Goal: Task Accomplishment & Management: Complete application form

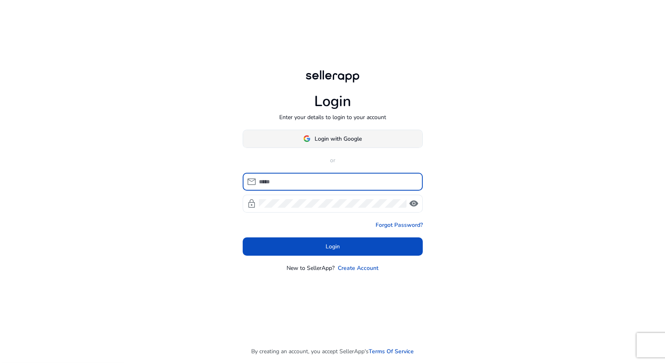
click at [357, 139] on span "Login with Google" at bounding box center [338, 139] width 47 height 9
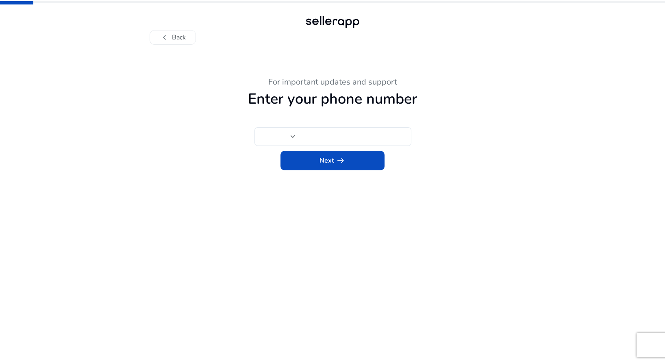
type input "**"
